Goal: Task Accomplishment & Management: Use online tool/utility

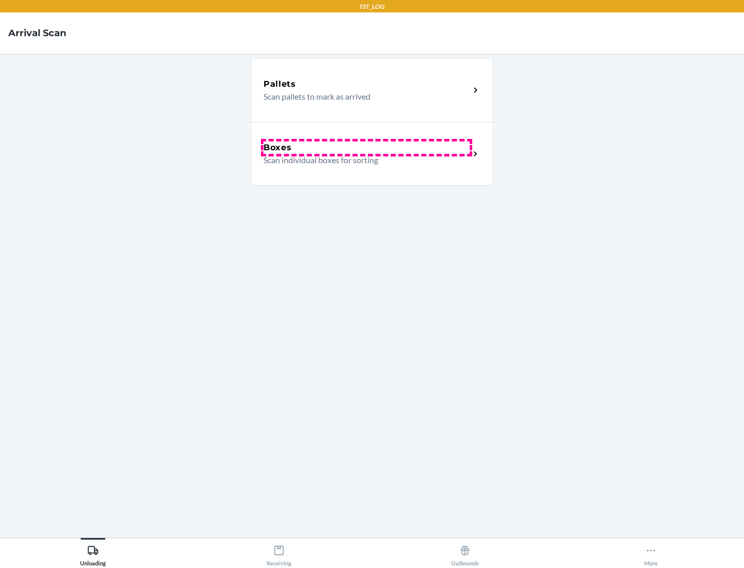
click at [366, 148] on div "Boxes" at bounding box center [366, 148] width 206 height 12
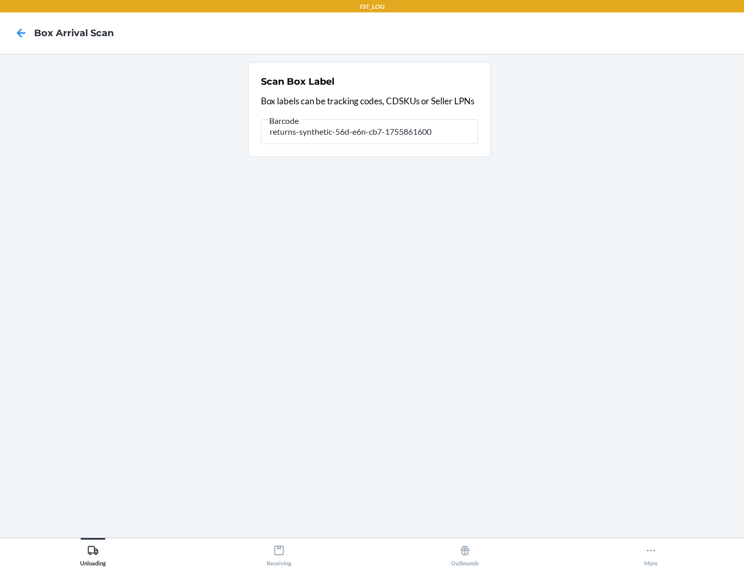
type input "returns-synthetic-56d-e6n-cb7-1755861600"
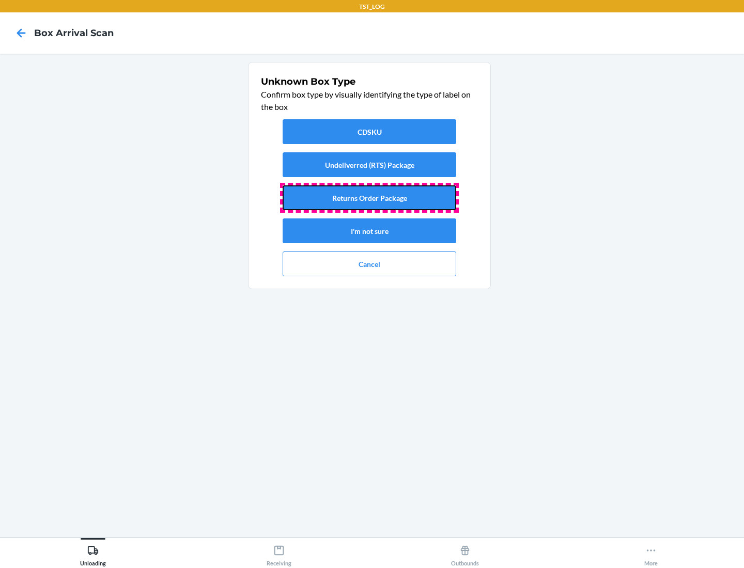
click at [369, 198] on button "Returns Order Package" at bounding box center [370, 197] width 174 height 25
